Goal: Find specific page/section: Find specific page/section

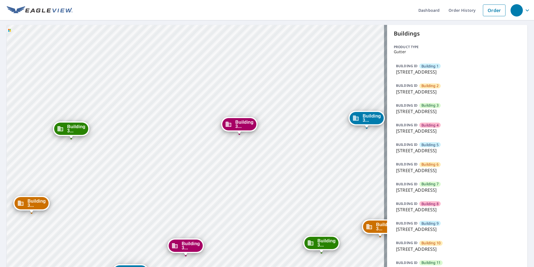
scroll to position [447, 0]
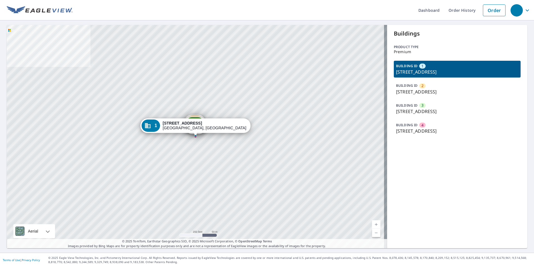
click at [442, 130] on p "[STREET_ADDRESS]" at bounding box center [457, 130] width 122 height 7
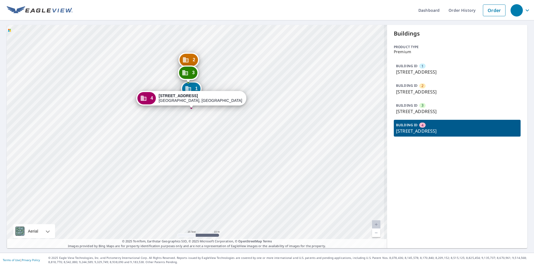
drag, startPoint x: 230, startPoint y: 127, endPoint x: 231, endPoint y: 135, distance: 8.4
click at [231, 135] on div "1 [STREET_ADDRESS] 2 [STREET_ADDRESS] 3 [STREET_ADDRESS] 4 [STREET_ADDRESS]" at bounding box center [197, 136] width 381 height 223
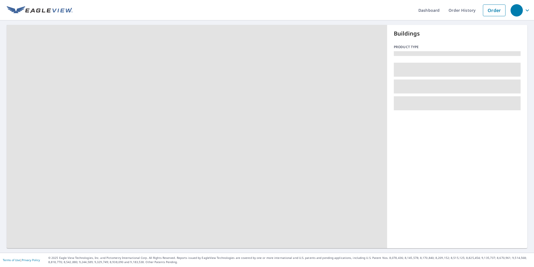
drag, startPoint x: 324, startPoint y: 158, endPoint x: 319, endPoint y: 164, distance: 7.2
click at [319, 164] on span at bounding box center [197, 136] width 381 height 223
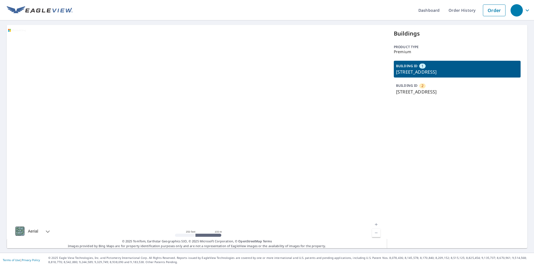
click at [417, 90] on p "3000 S Ocean Blvd, Palm Beach, FL, 33480" at bounding box center [457, 91] width 122 height 7
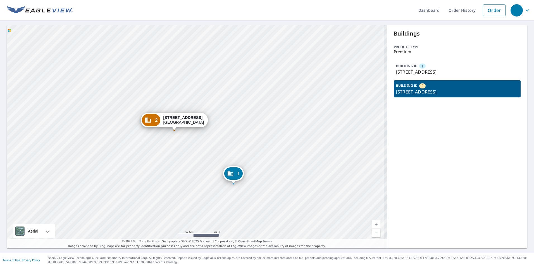
drag, startPoint x: 228, startPoint y: 96, endPoint x: 233, endPoint y: 94, distance: 5.9
click at [233, 94] on div "1 3024 S Ocean Blvd Palm Beach, FL 33480 2 3000 S Ocean Blvd Palm Beach, FL 334…" at bounding box center [197, 136] width 381 height 223
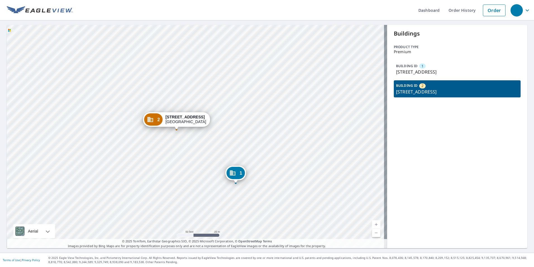
click at [428, 89] on p "3000 S Ocean Blvd, Palm Beach, FL, 33480" at bounding box center [457, 91] width 122 height 7
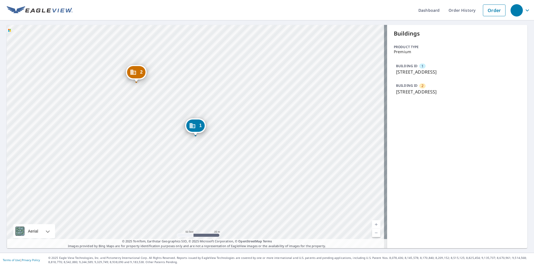
click at [428, 89] on p "3000 S Ocean Blvd, Palm Beach, FL, 33480" at bounding box center [457, 91] width 122 height 7
